Goal: Navigation & Orientation: Find specific page/section

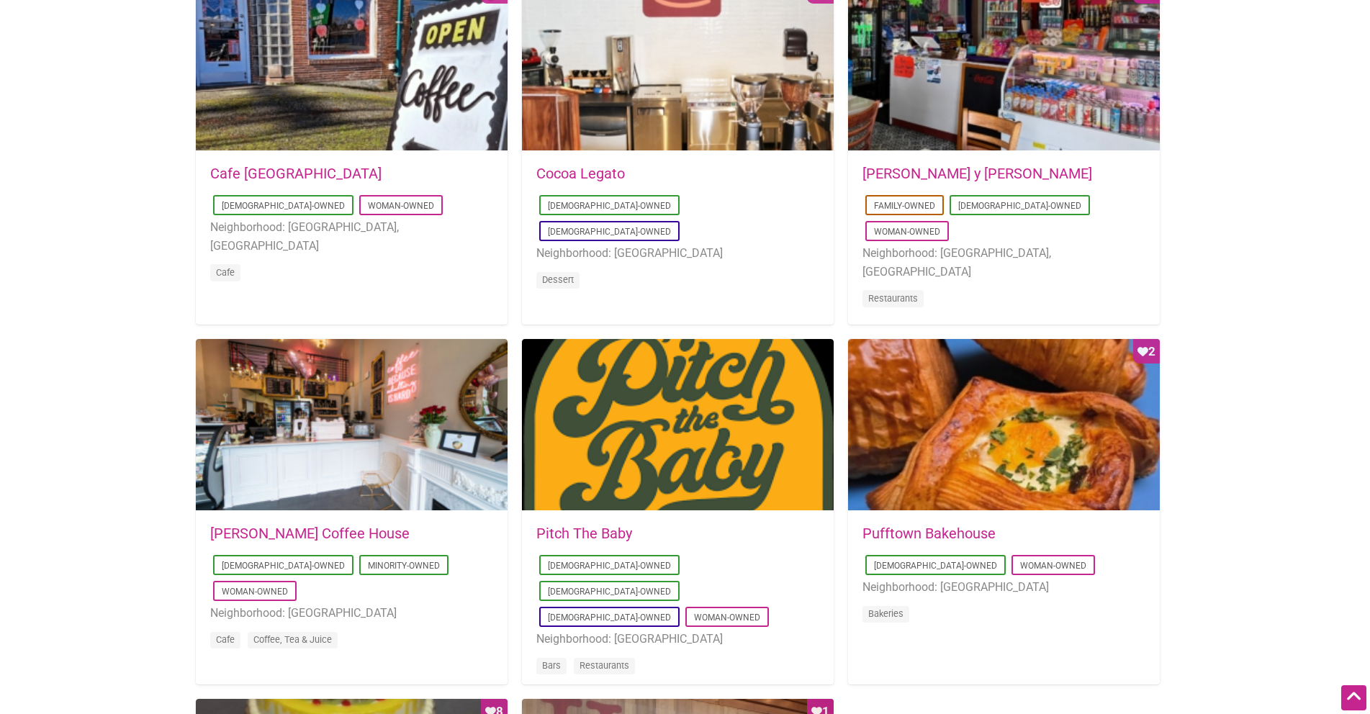
scroll to position [792, 0]
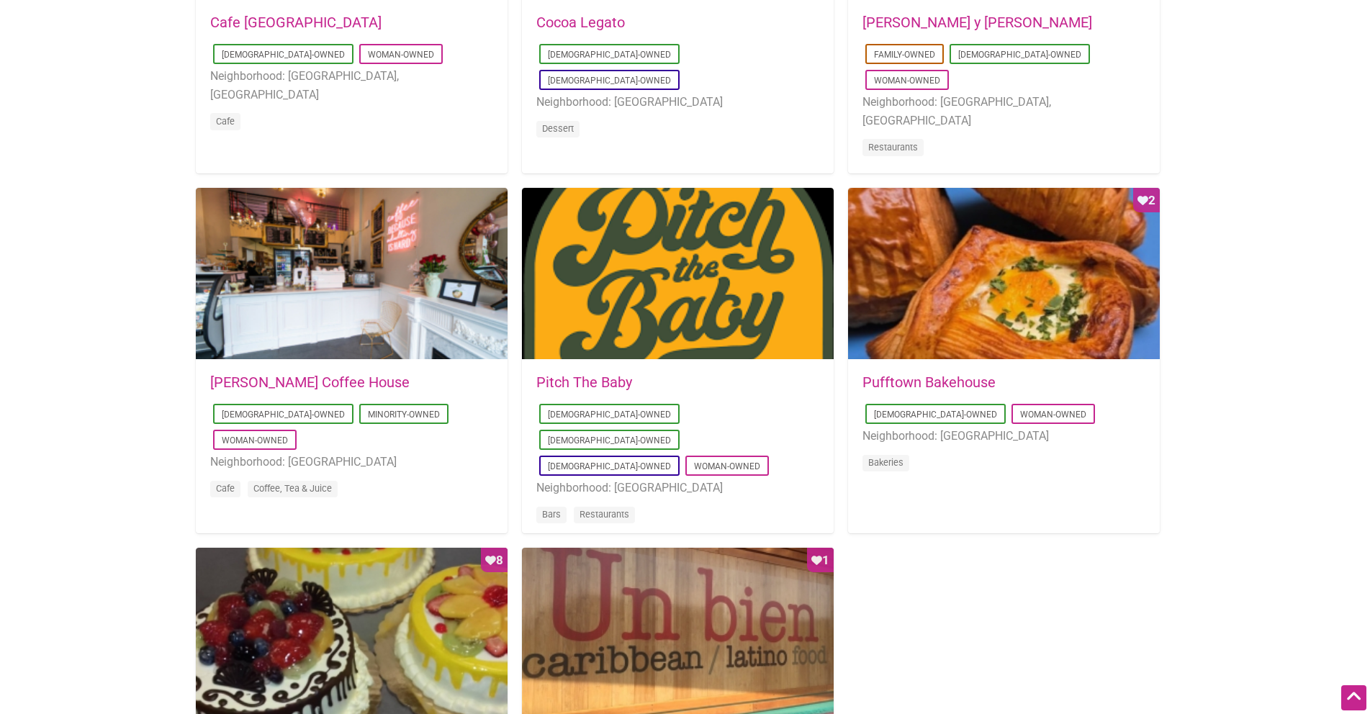
scroll to position [936, 0]
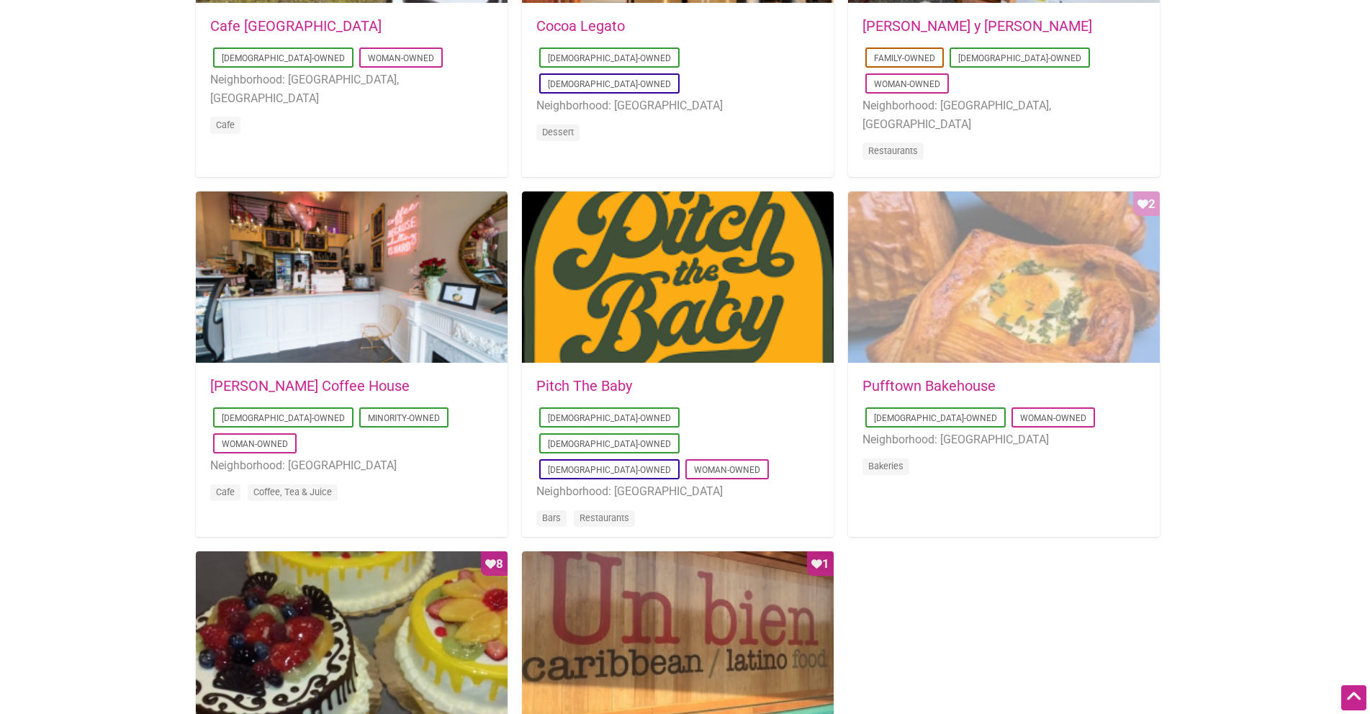
click at [1048, 261] on div "Favorite Count 2" at bounding box center [1004, 278] width 312 height 173
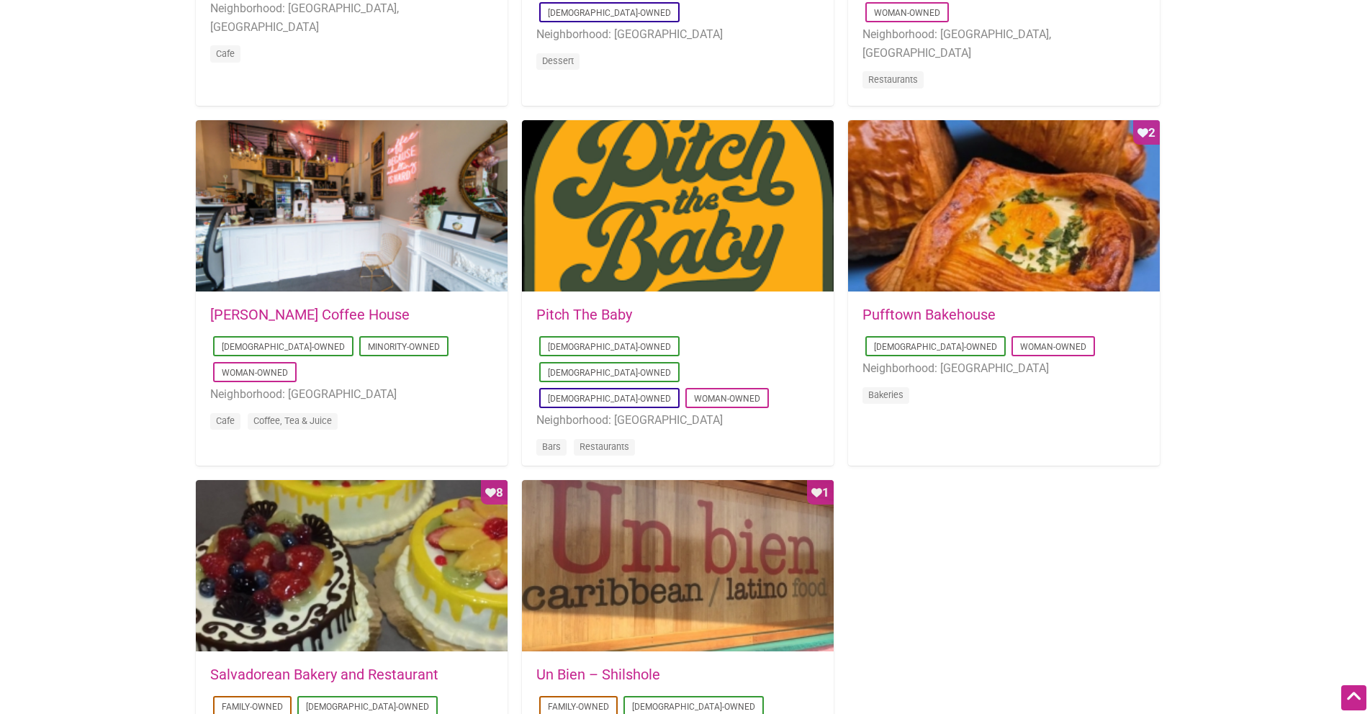
scroll to position [1008, 0]
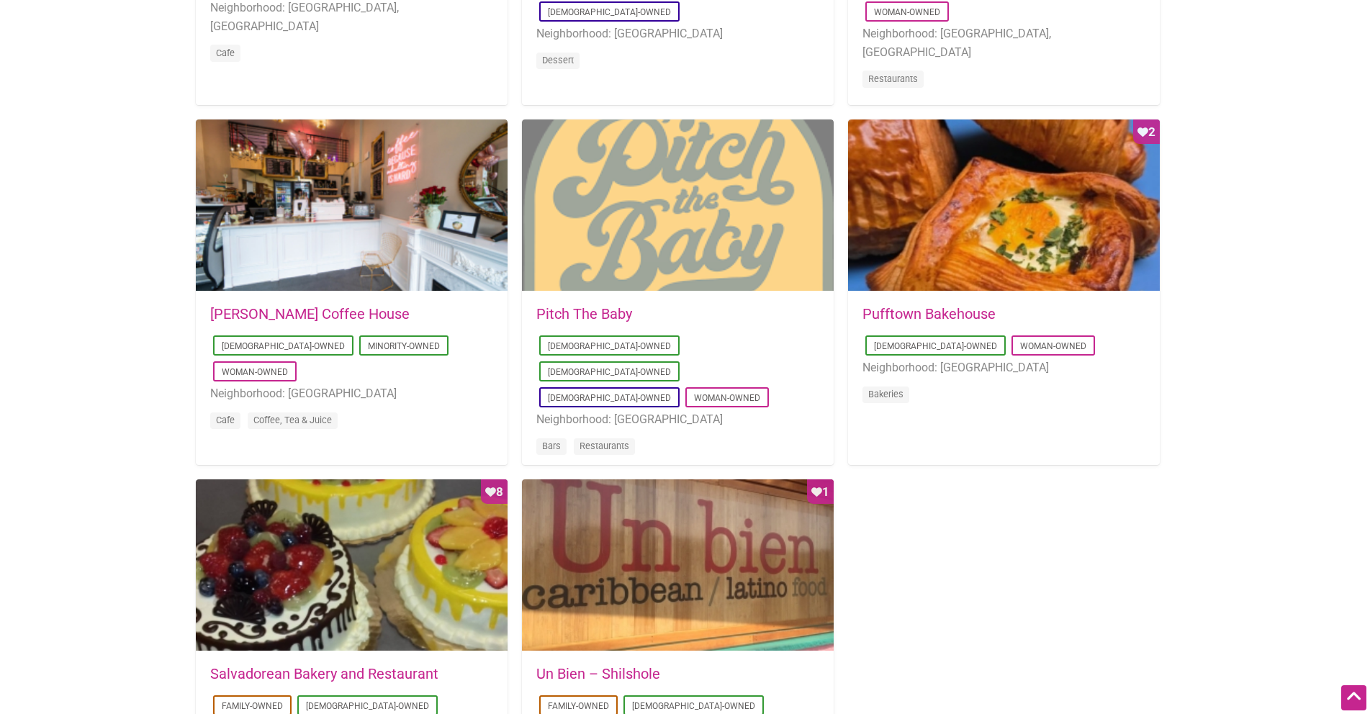
click at [703, 213] on div at bounding box center [678, 206] width 312 height 173
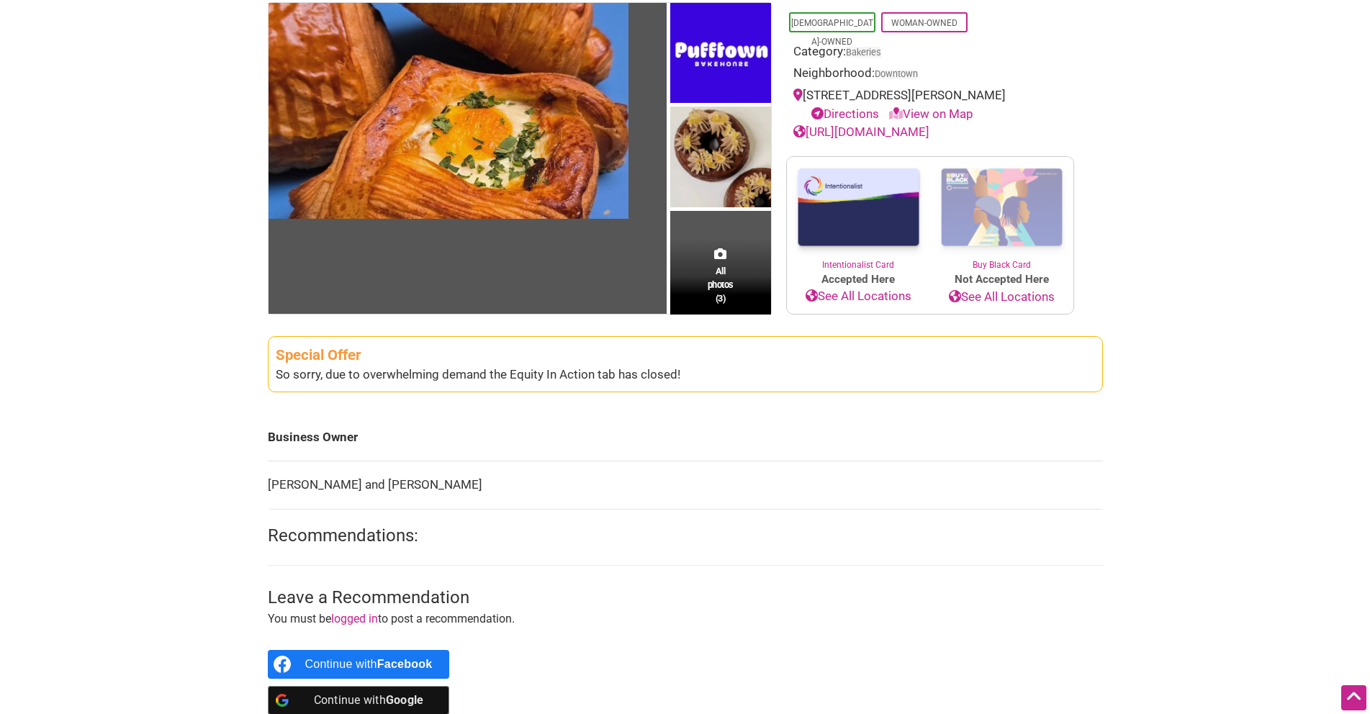
scroll to position [9, 0]
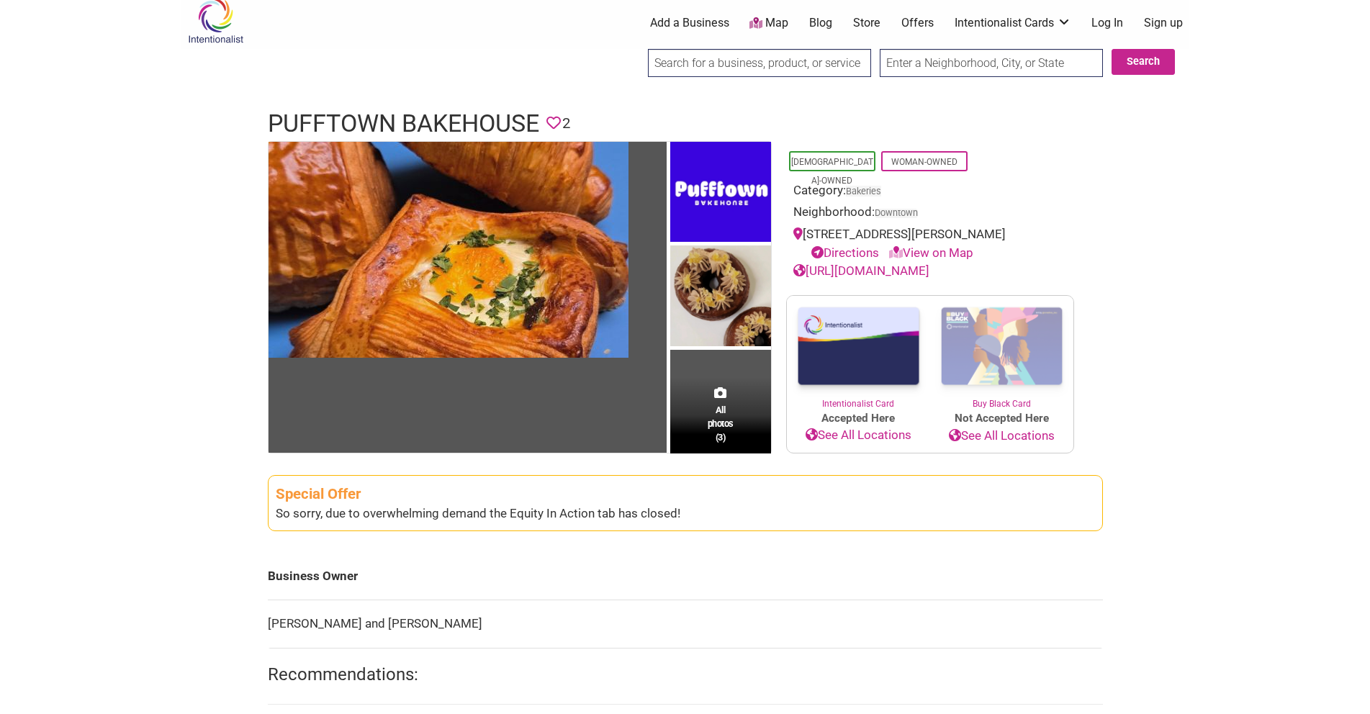
click at [158, 395] on body "× Menu 0 Add a Business Map Blog Store Offers Intentionalist Cards Buy Black Ca…" at bounding box center [685, 348] width 1370 height 714
click at [929, 251] on link "View on Map" at bounding box center [931, 253] width 84 height 14
click at [922, 251] on link "View on Map" at bounding box center [931, 253] width 84 height 14
click at [917, 270] on link "https://www.pufftownbakehouse.com/" at bounding box center [861, 271] width 136 height 14
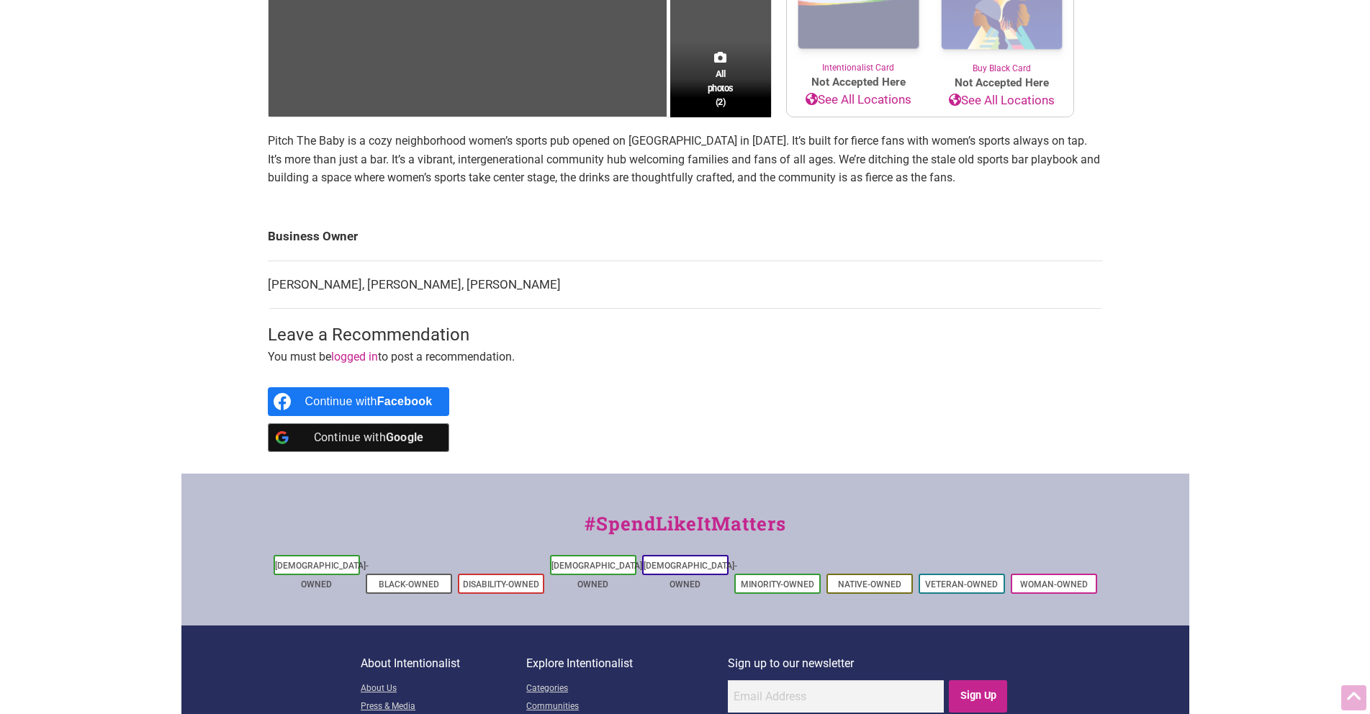
scroll to position [504, 0]
